Goal: Find specific page/section: Find specific page/section

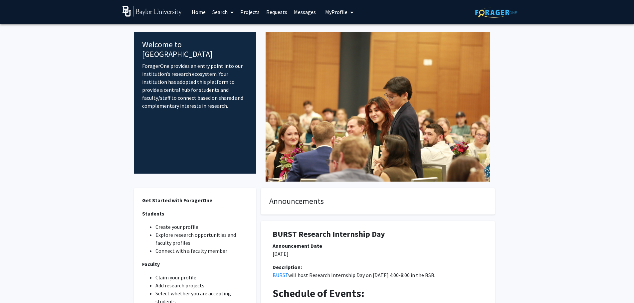
click at [221, 12] on link "Search" at bounding box center [223, 11] width 28 height 23
click at [222, 31] on span "Faculty/Staff" at bounding box center [233, 30] width 49 height 13
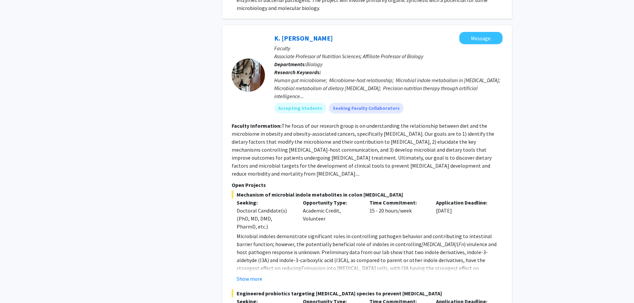
scroll to position [1364, 0]
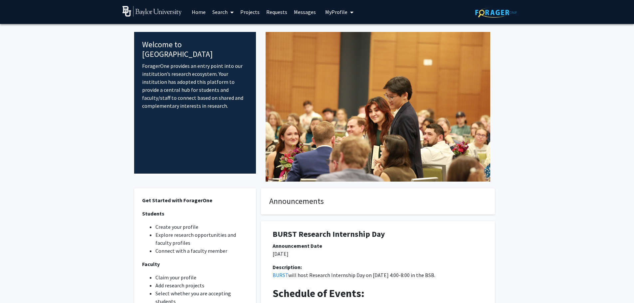
click at [224, 13] on link "Search" at bounding box center [223, 11] width 28 height 23
click at [229, 29] on span "Faculty/Staff" at bounding box center [233, 30] width 49 height 13
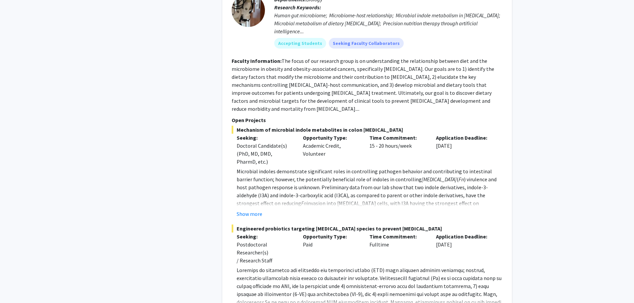
scroll to position [1431, 0]
